Goal: Information Seeking & Learning: Understand process/instructions

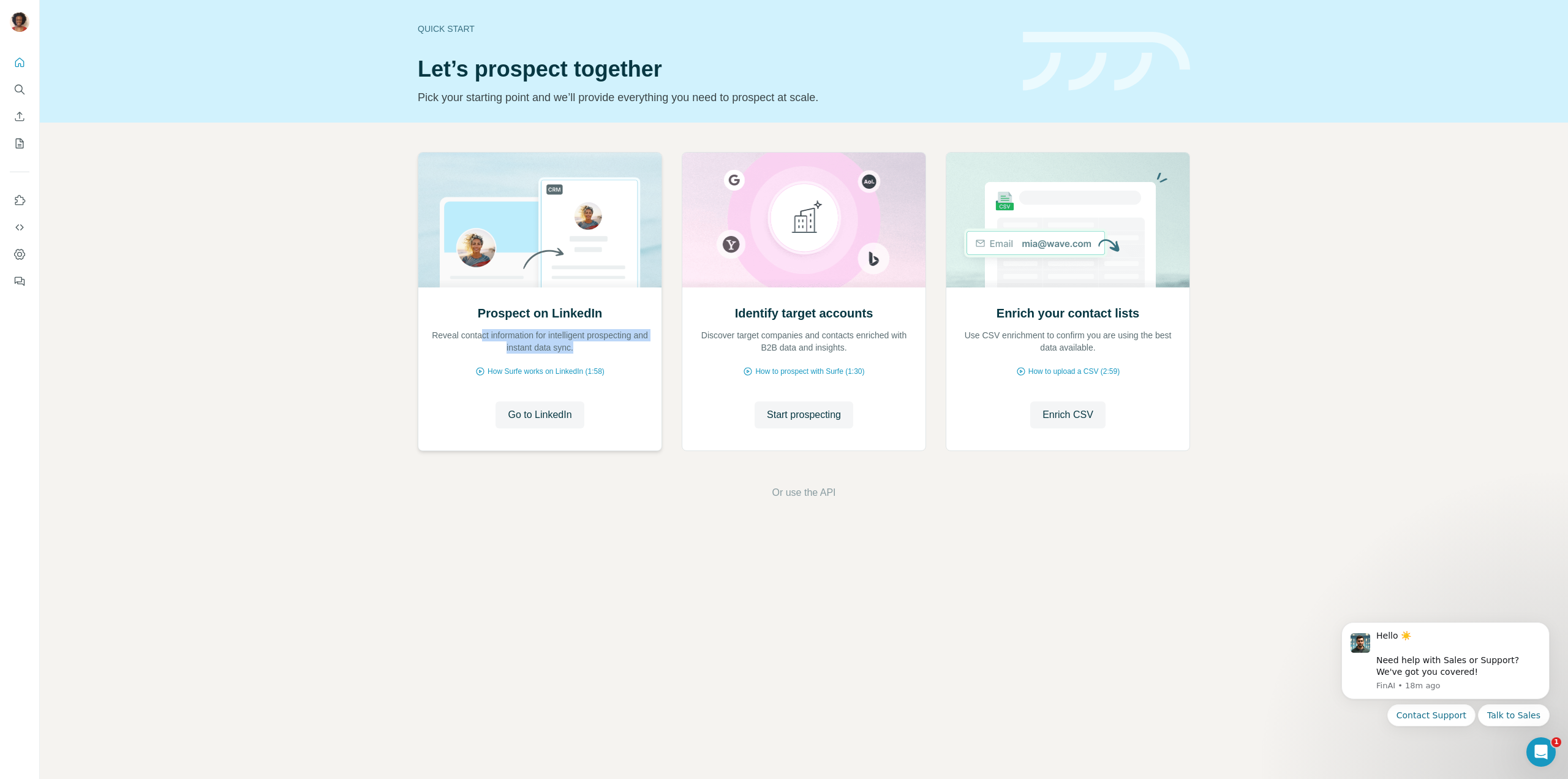
drag, startPoint x: 485, startPoint y: 337, endPoint x: 615, endPoint y: 341, distance: 130.1
click at [615, 341] on p "Reveal contact information for intelligent prospecting and instant data sync." at bounding box center [541, 341] width 219 height 24
drag, startPoint x: 781, startPoint y: 315, endPoint x: 820, endPoint y: 313, distance: 39.1
click at [820, 313] on h2 "Identify target accounts" at bounding box center [805, 313] width 138 height 17
click at [816, 354] on div "Identify target accounts Discover target companies and contacts enriched with B…" at bounding box center [804, 368] width 243 height 163
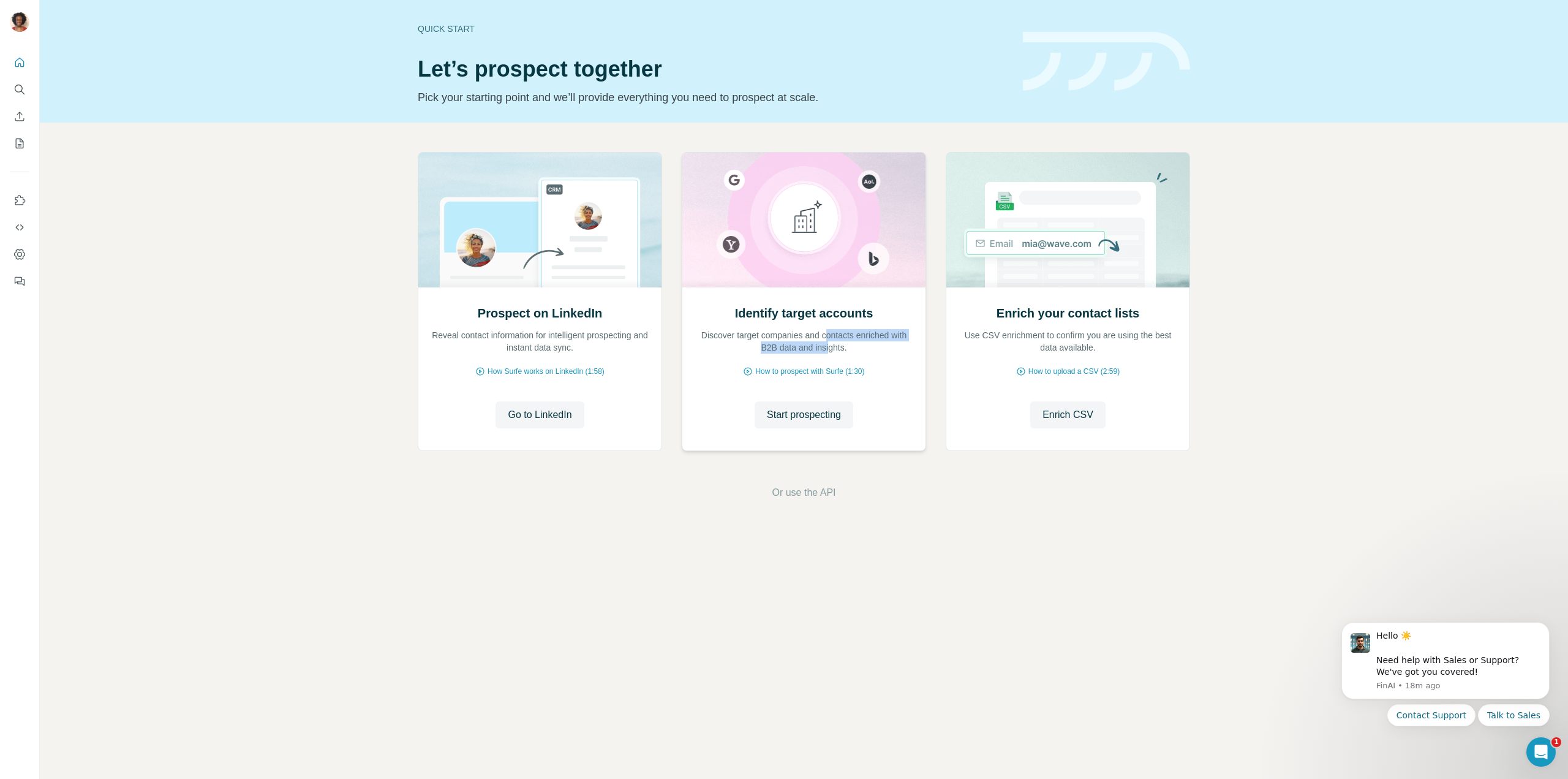
click at [839, 342] on p "Discover target companies and contacts enriched with B2B data and insights." at bounding box center [805, 341] width 219 height 24
click at [790, 341] on p "Discover target companies and contacts enriched with B2B data and insights." at bounding box center [805, 341] width 219 height 24
click at [803, 373] on span "How to prospect with Surfe (1:30)" at bounding box center [809, 371] width 109 height 11
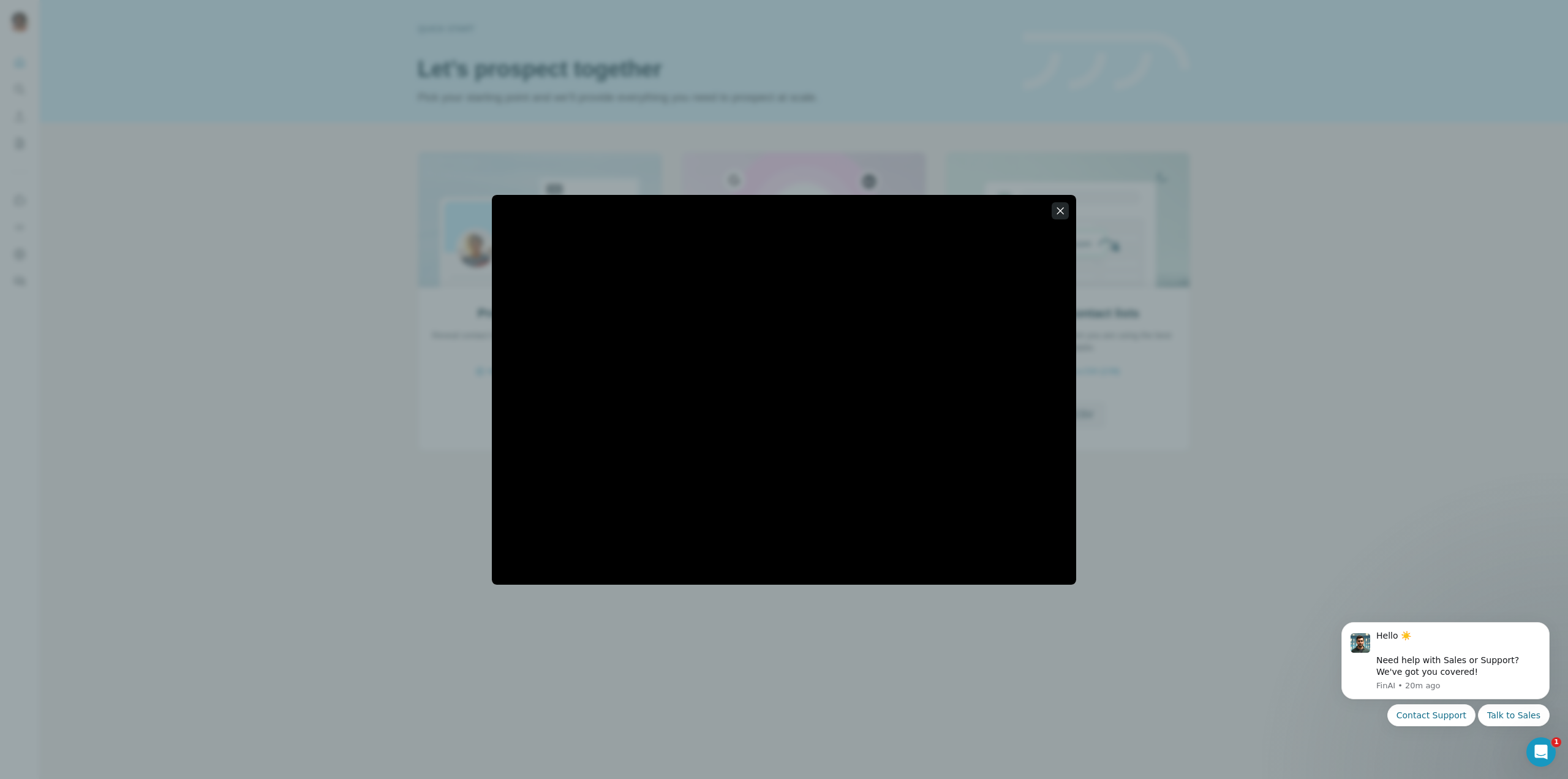
click at [1055, 209] on icon "button" at bounding box center [1061, 211] width 13 height 13
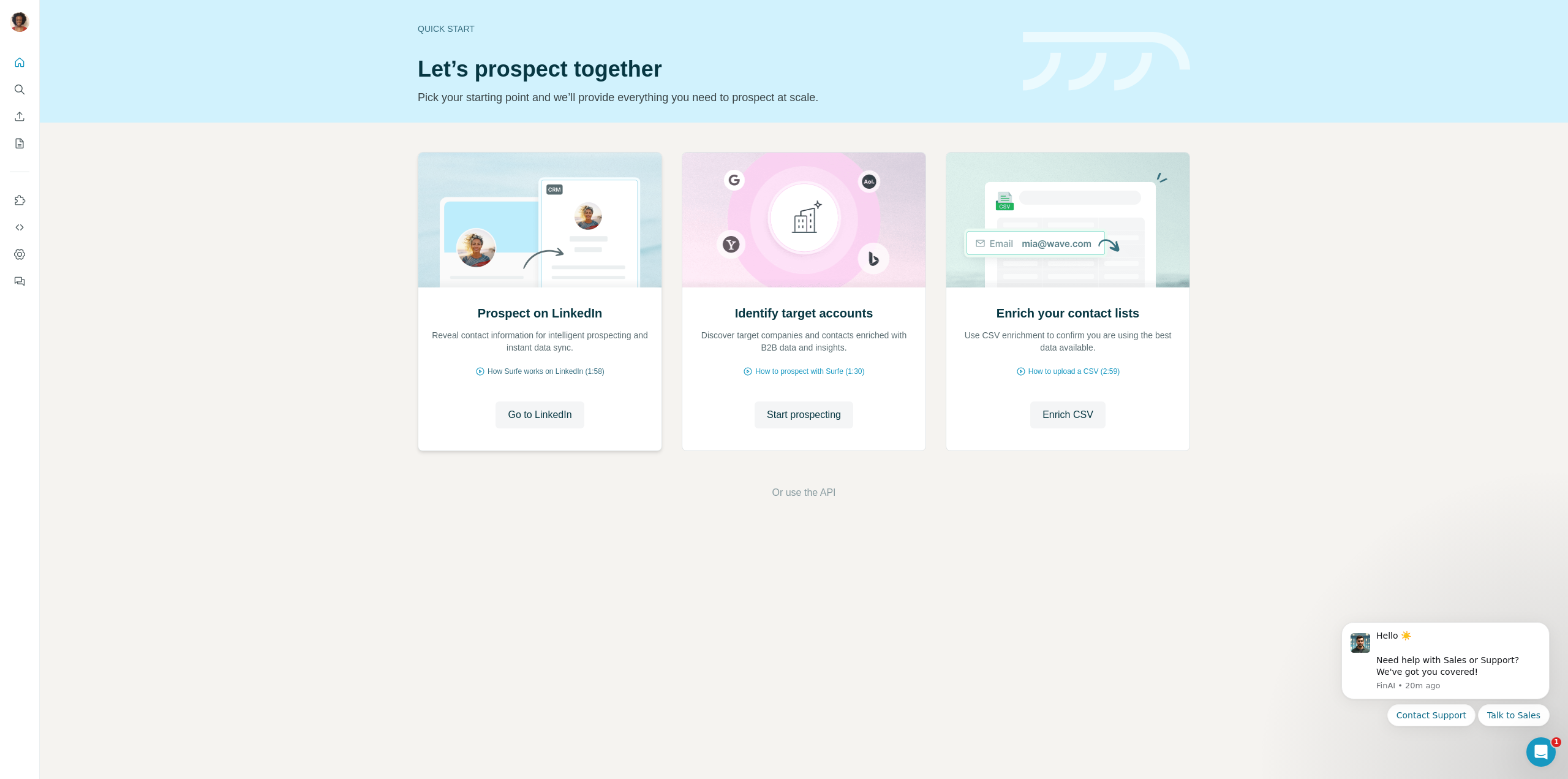
click at [580, 375] on span "How Surfe works on LinkedIn (1:58)" at bounding box center [546, 371] width 117 height 11
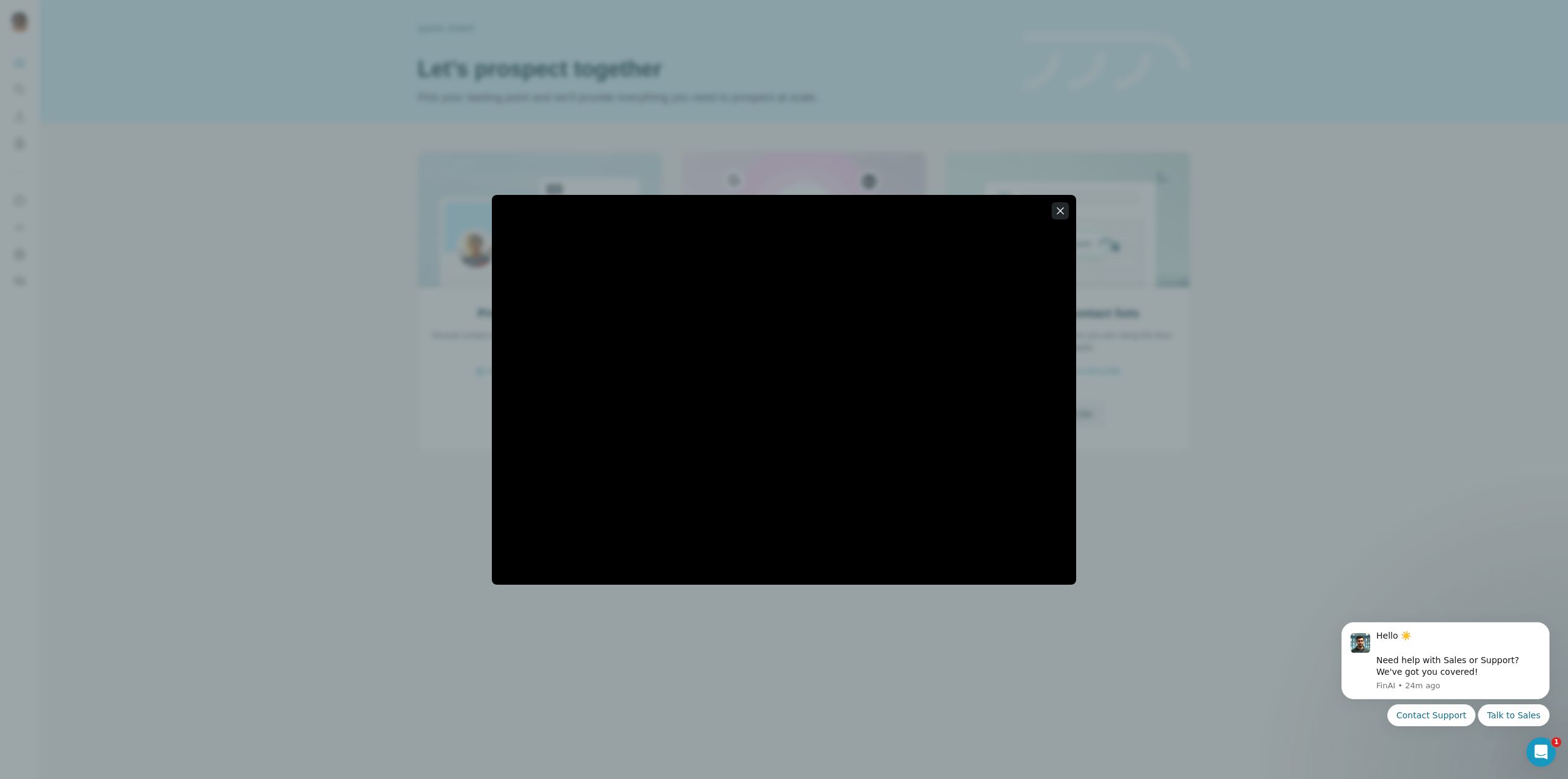
click at [1057, 213] on icon "button" at bounding box center [1061, 211] width 13 height 13
